Goal: Information Seeking & Learning: Learn about a topic

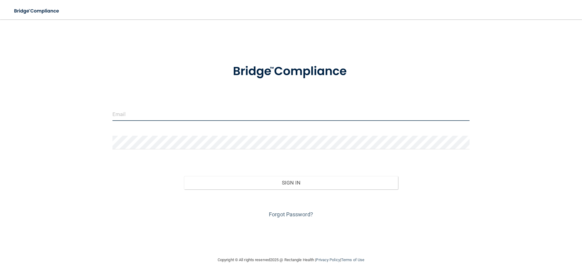
click at [157, 111] on input "email" at bounding box center [290, 114] width 357 height 14
type input "[EMAIL_ADDRESS][DOMAIN_NAME]"
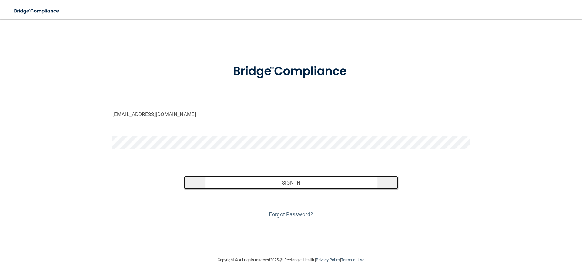
click at [261, 181] on button "Sign In" at bounding box center [291, 182] width 214 height 13
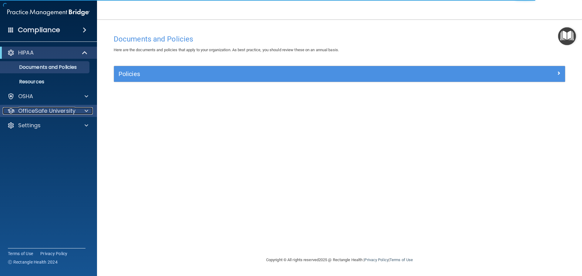
click at [48, 114] on p "OfficeSafe University" at bounding box center [46, 110] width 57 height 7
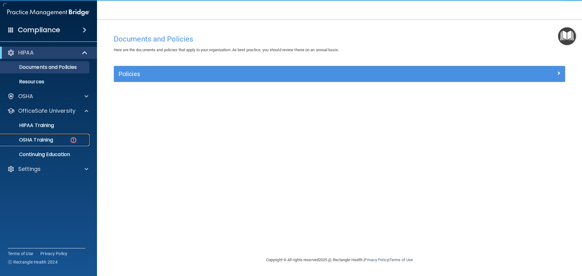
click at [33, 139] on p "OSHA Training" at bounding box center [28, 140] width 49 height 6
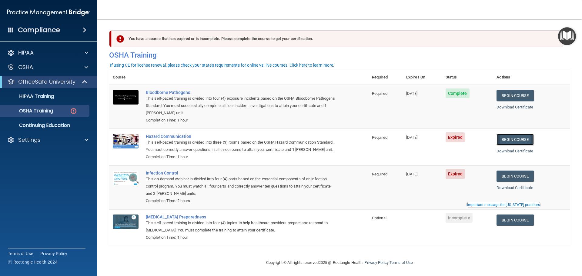
click at [512, 140] on link "Begin Course" at bounding box center [514, 139] width 37 height 11
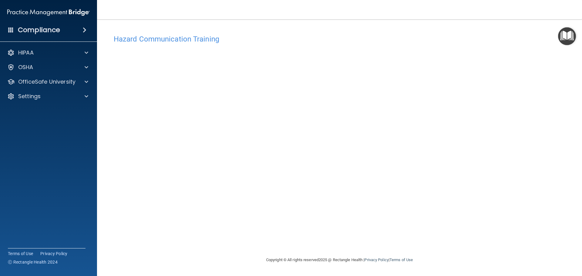
click at [564, 36] on img "Open Resource Center" at bounding box center [567, 36] width 18 height 18
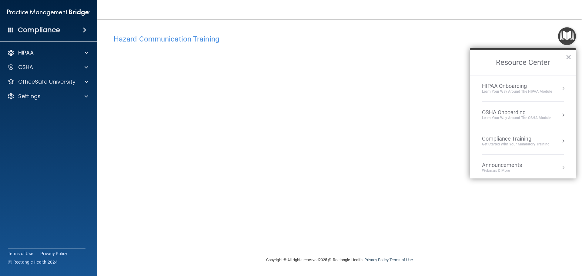
click at [572, 56] on h2 "Resource Center" at bounding box center [523, 62] width 106 height 25
click at [567, 55] on button "×" at bounding box center [568, 57] width 6 height 10
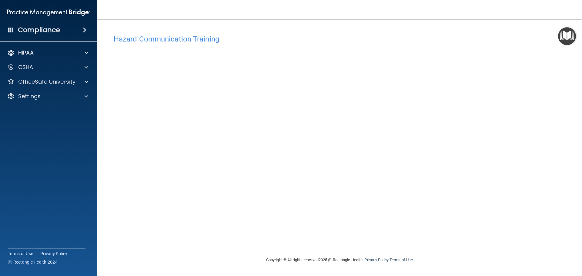
click at [29, 29] on h4 "Compliance" at bounding box center [39, 30] width 42 height 8
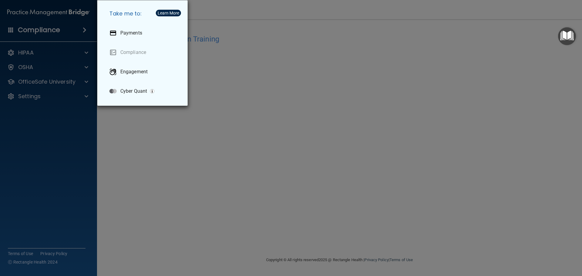
click at [166, 13] on div "Learn More" at bounding box center [169, 13] width 22 height 4
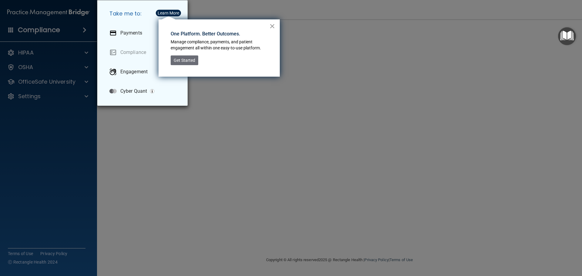
click at [273, 26] on button "×" at bounding box center [272, 26] width 6 height 10
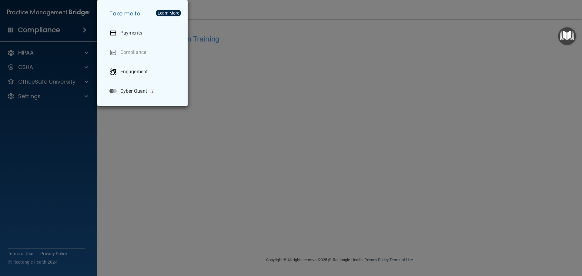
click at [85, 66] on div "Take me to: Payments Compliance Engagement Cyber Quant" at bounding box center [291, 138] width 582 height 276
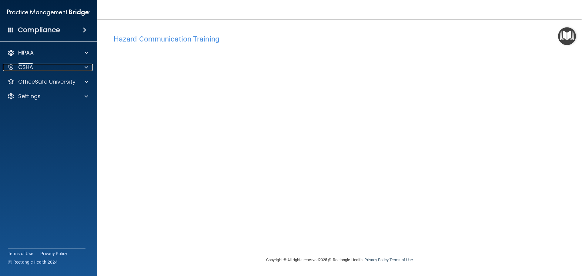
click at [85, 66] on span at bounding box center [87, 67] width 4 height 7
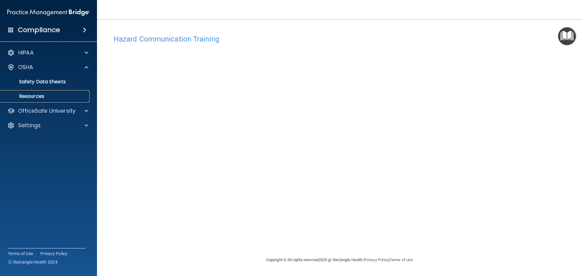
click at [40, 94] on p "Resources" at bounding box center [45, 96] width 83 height 6
